Goal: Transaction & Acquisition: Purchase product/service

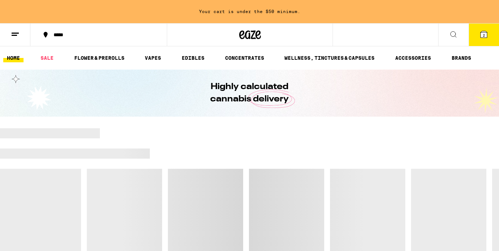
click at [484, 36] on span "2" at bounding box center [483, 35] width 2 height 4
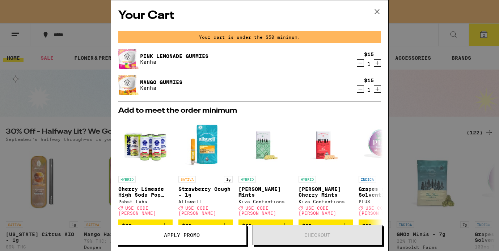
click at [376, 12] on icon at bounding box center [376, 11] width 4 height 4
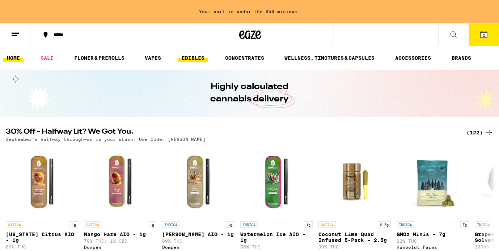
click at [193, 59] on link "EDIBLES" at bounding box center [193, 58] width 30 height 9
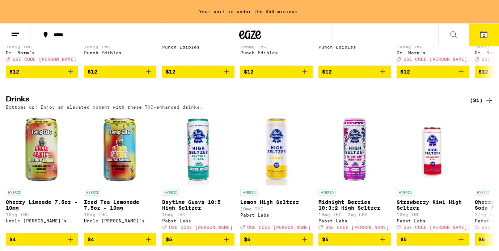
scroll to position [510, 0]
